Goal: Task Accomplishment & Management: Use online tool/utility

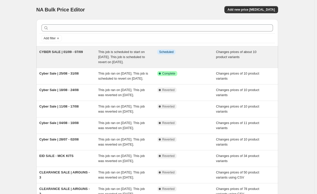
click at [77, 52] on span "CYBER SALE | 01/09 - 07/09" at bounding box center [60, 52] width 43 height 4
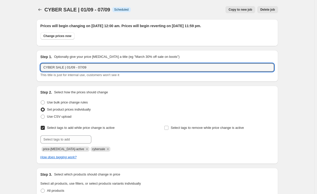
drag, startPoint x: 61, startPoint y: 68, endPoint x: 28, endPoint y: 72, distance: 33.5
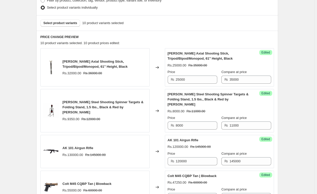
scroll to position [198, 0]
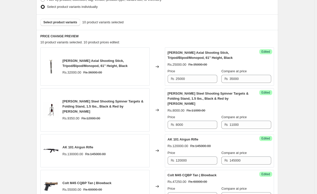
type input "Cyber Sale | 01/09 - 07/09"
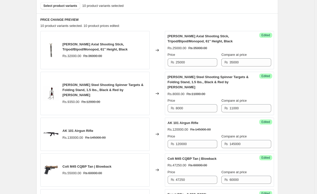
scroll to position [219, 0]
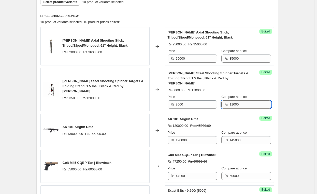
click at [247, 102] on input "11000" at bounding box center [249, 105] width 41 height 8
type input "12000"
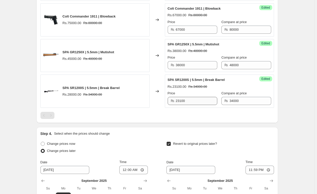
scroll to position [509, 0]
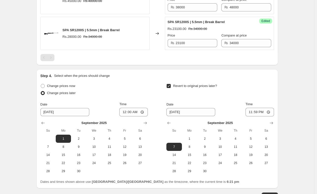
scroll to position [566, 0]
click at [269, 194] on span "Update" at bounding box center [269, 196] width 10 height 4
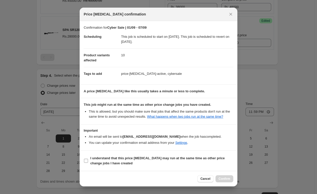
click at [162, 158] on b "I understand that this price [MEDICAL_DATA] may run at the same time as other p…" at bounding box center [157, 160] width 134 height 9
click at [88, 159] on input "I understand that this price [MEDICAL_DATA] may run at the same time as other p…" at bounding box center [86, 161] width 4 height 4
checkbox input "true"
click at [226, 179] on span "Confirm" at bounding box center [224, 179] width 12 height 4
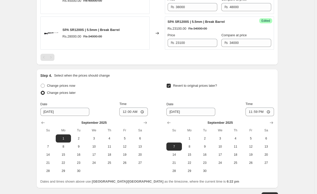
scroll to position [0, 0]
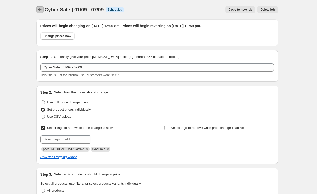
click at [41, 10] on icon "Price change jobs" at bounding box center [39, 9] width 3 height 3
